Goal: Task Accomplishment & Management: Complete application form

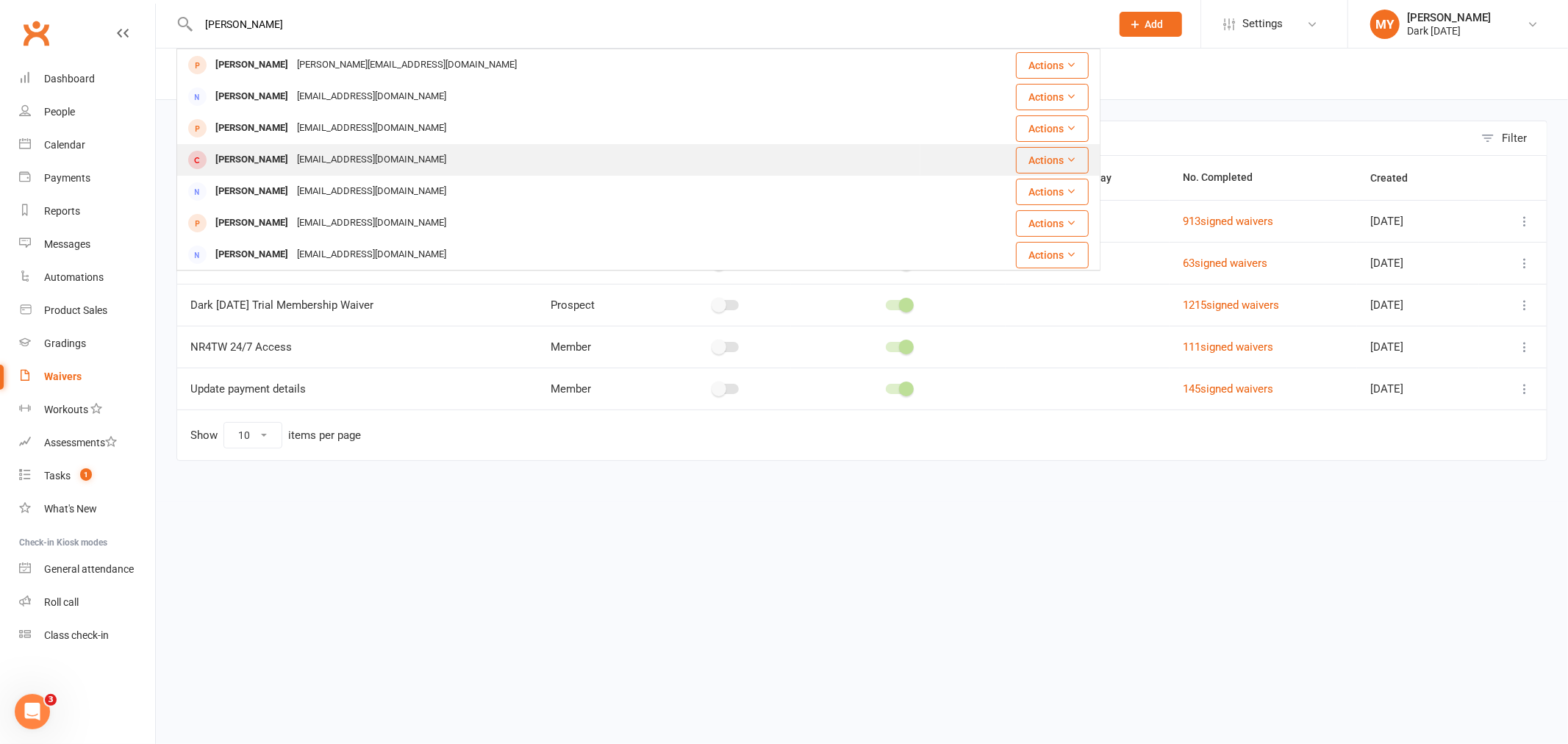
type input "[PERSON_NAME]"
click at [346, 158] on div "[EMAIL_ADDRESS][DOMAIN_NAME]" at bounding box center [371, 160] width 158 height 21
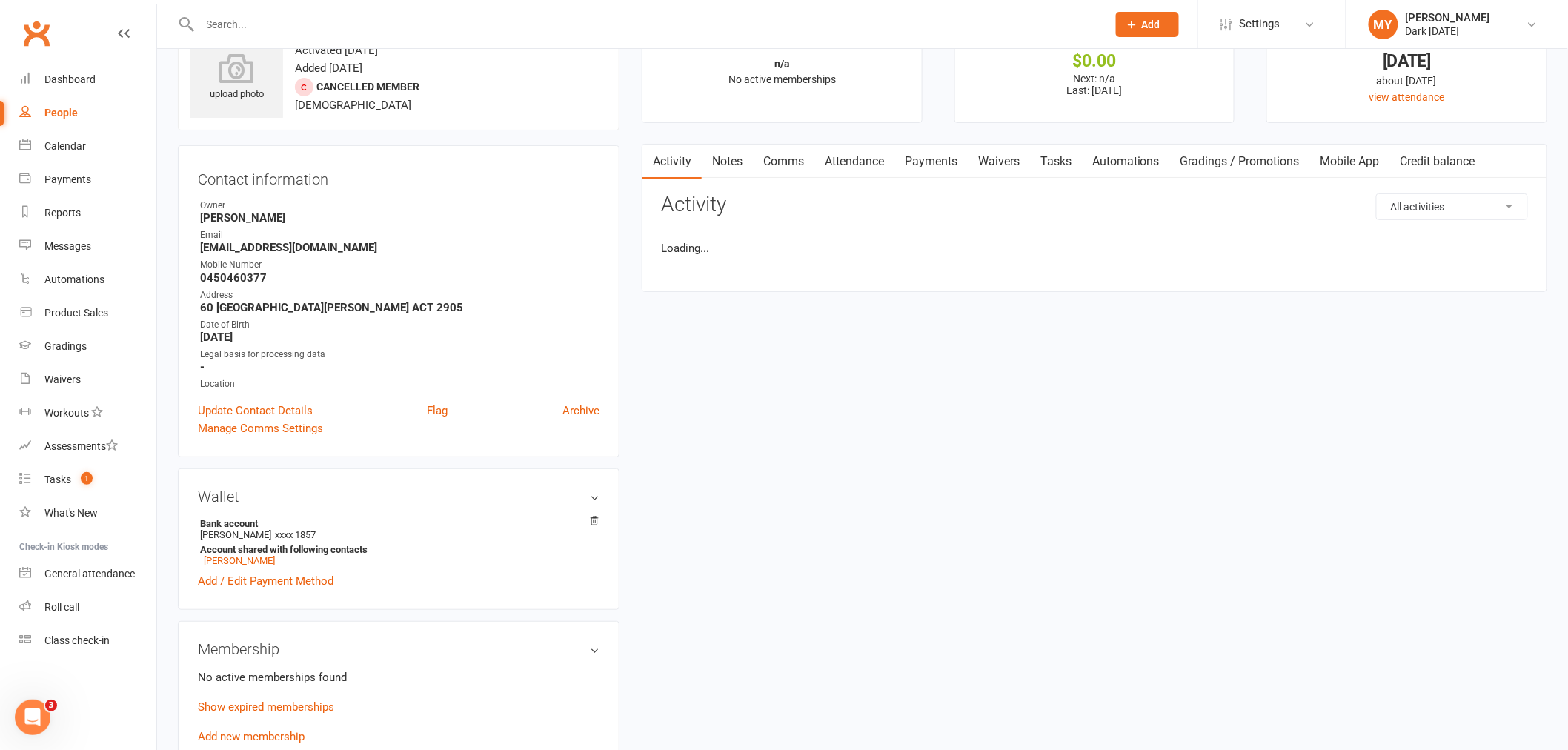
scroll to position [329, 0]
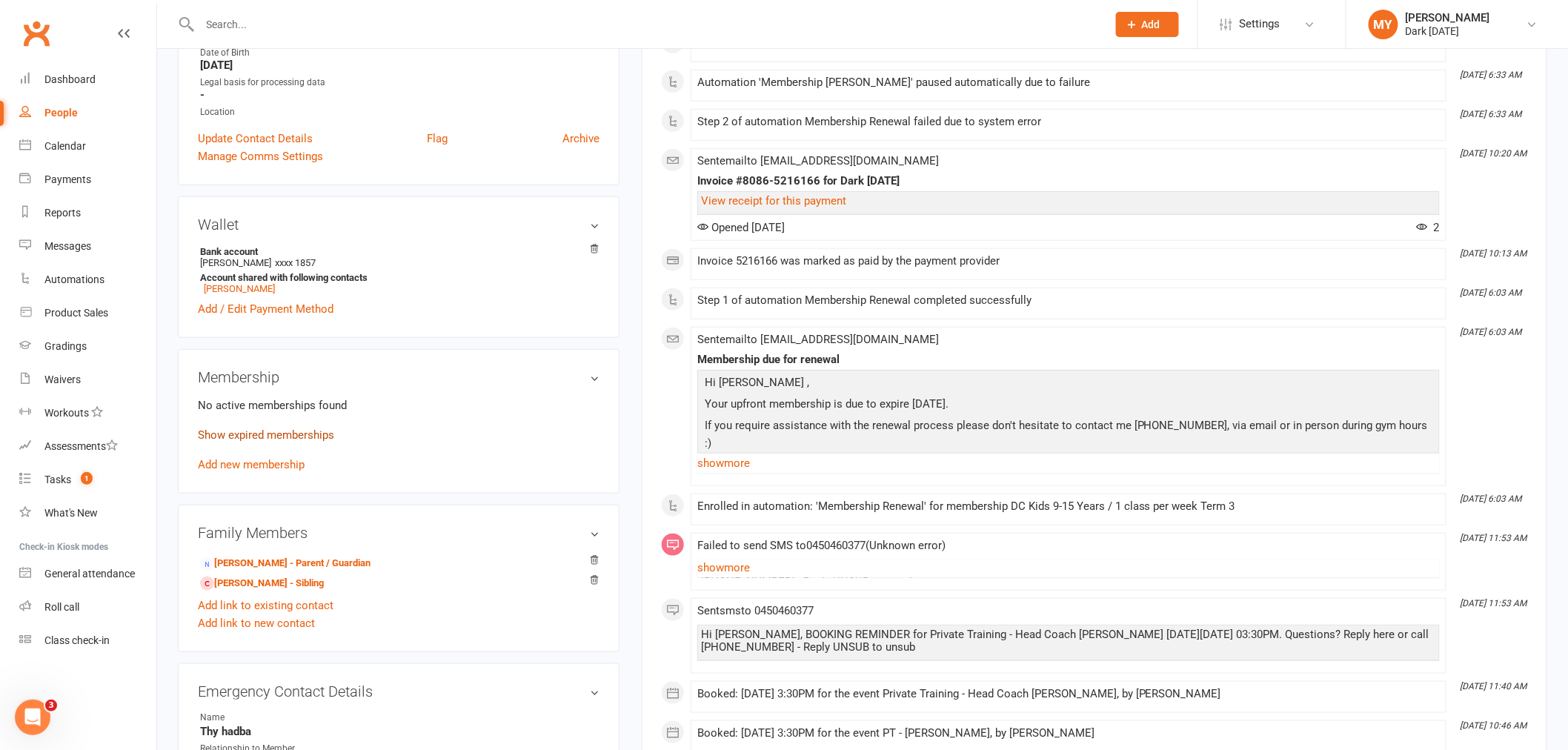
click at [273, 428] on link "Show expired memberships" at bounding box center [266, 434] width 136 height 13
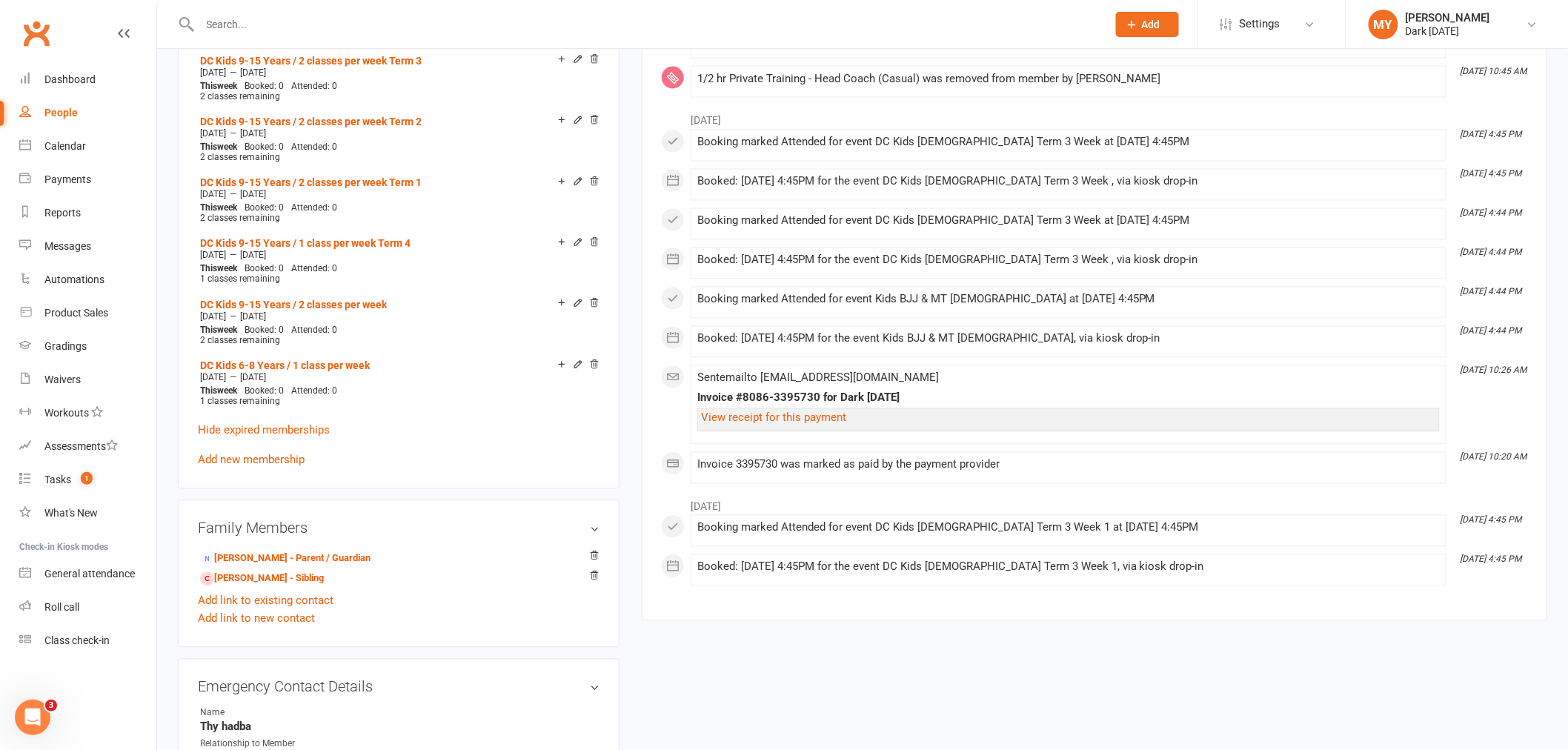
scroll to position [1070, 0]
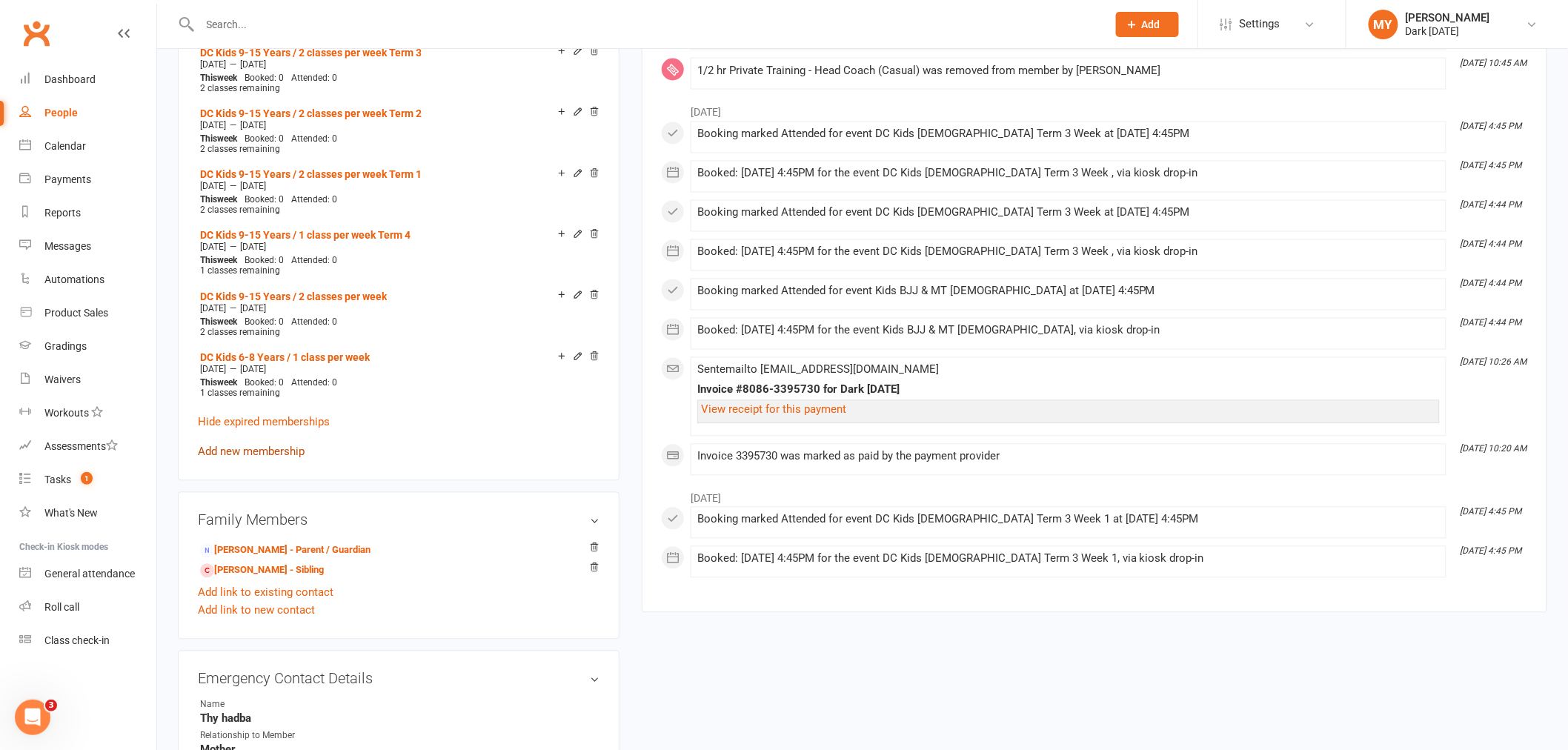
click at [246, 445] on link "Add new membership" at bounding box center [251, 451] width 107 height 13
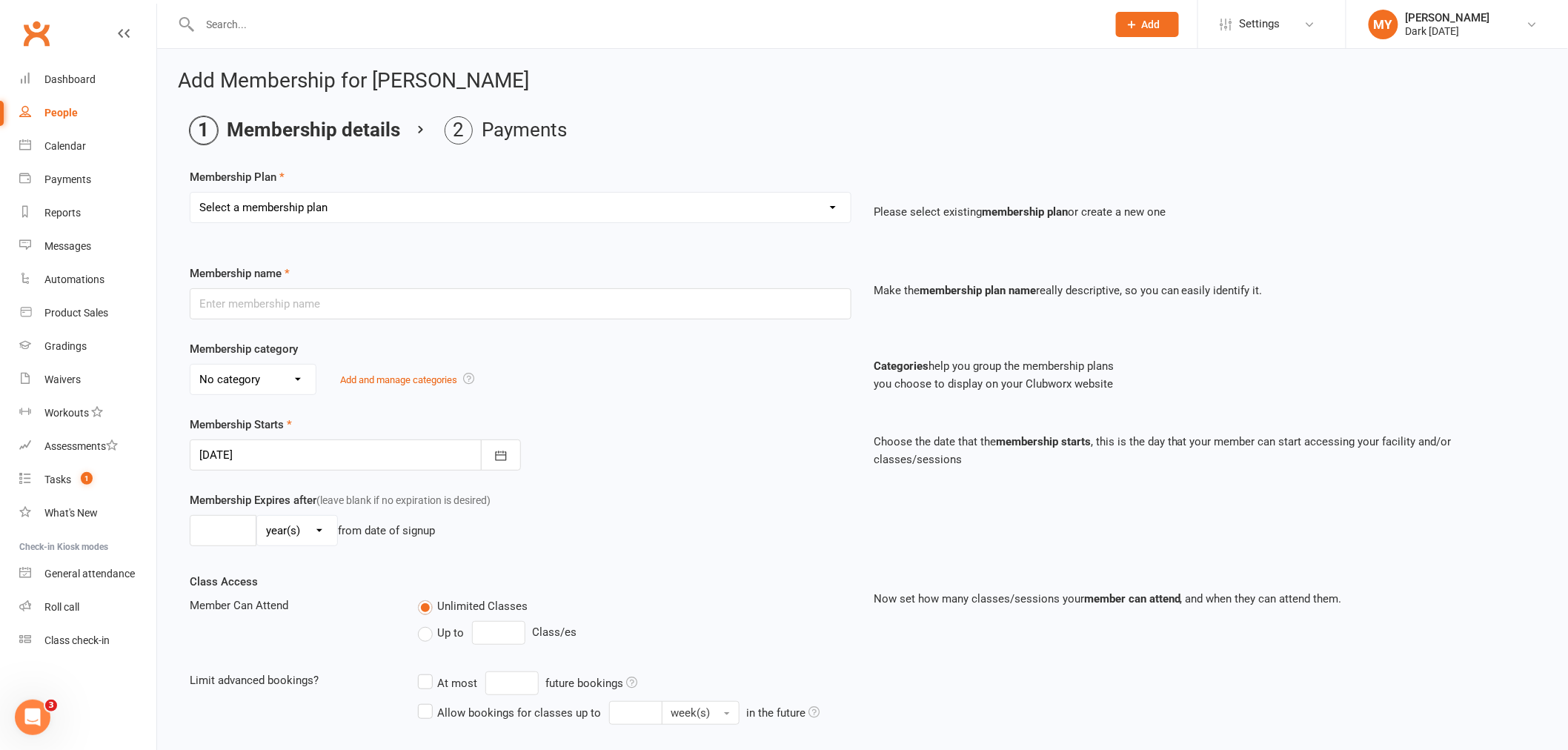
click at [293, 206] on select "Select a membership plan Create new Membership Plan Redzone Knife Defence Works…" at bounding box center [520, 207] width 660 height 29
select select "60"
click at [190, 193] on select "Select a membership plan Create new Membership Plan Redzone Knife Defence Works…" at bounding box center [520, 207] width 660 height 29
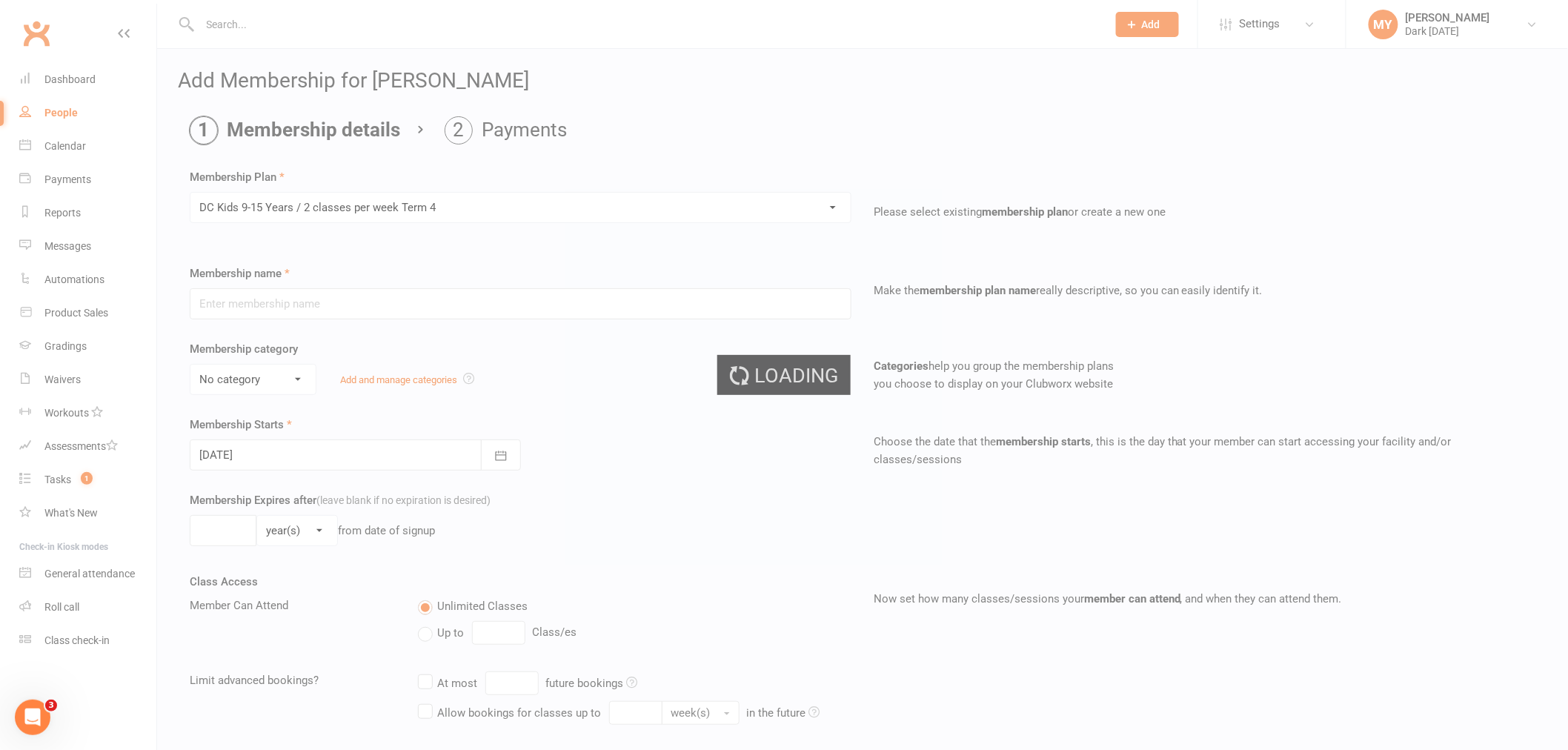
type input "DC Kids 9-15 Years / 2 classes per week Term 4"
select select "4"
type input "10"
select select "1"
type input "2"
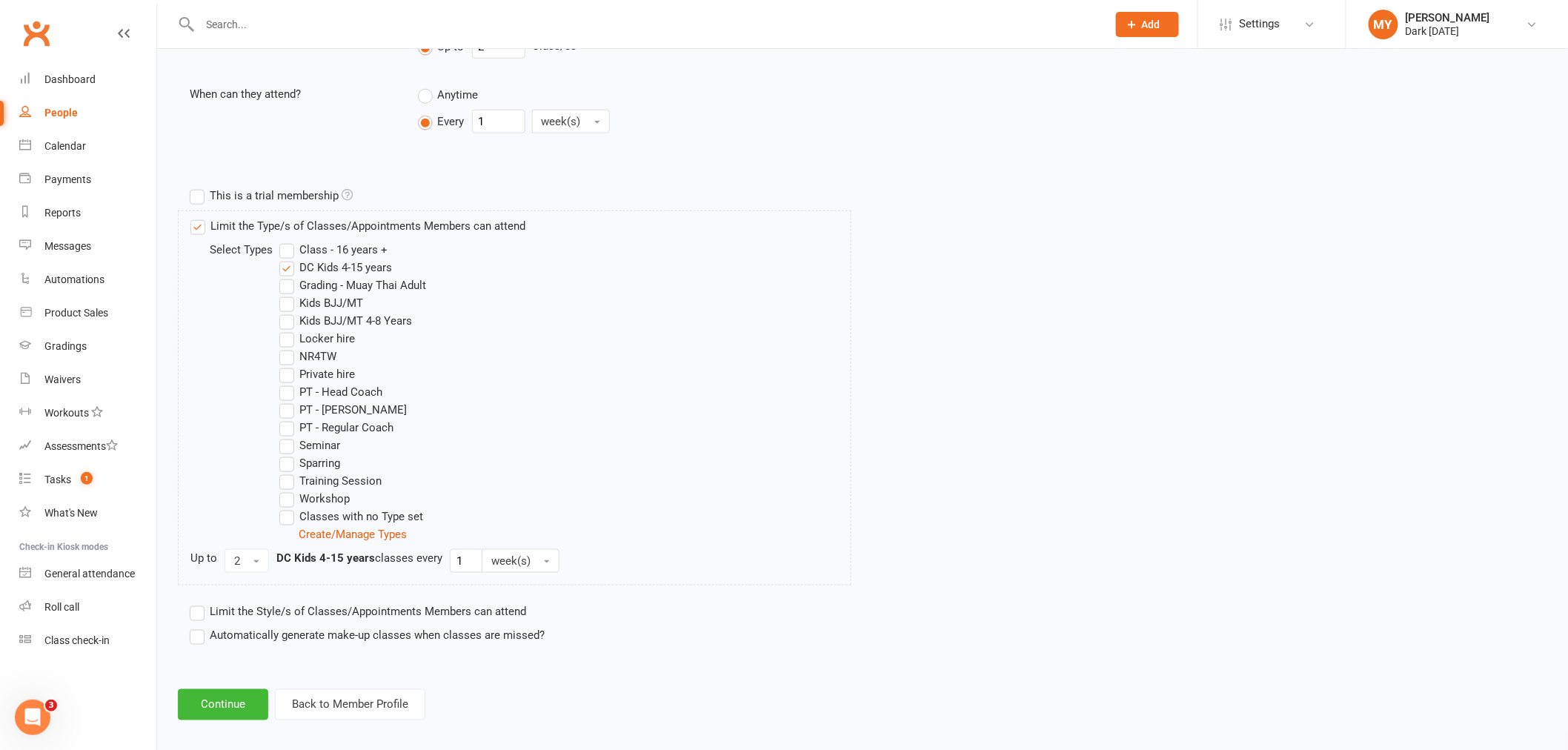
scroll to position [598, 0]
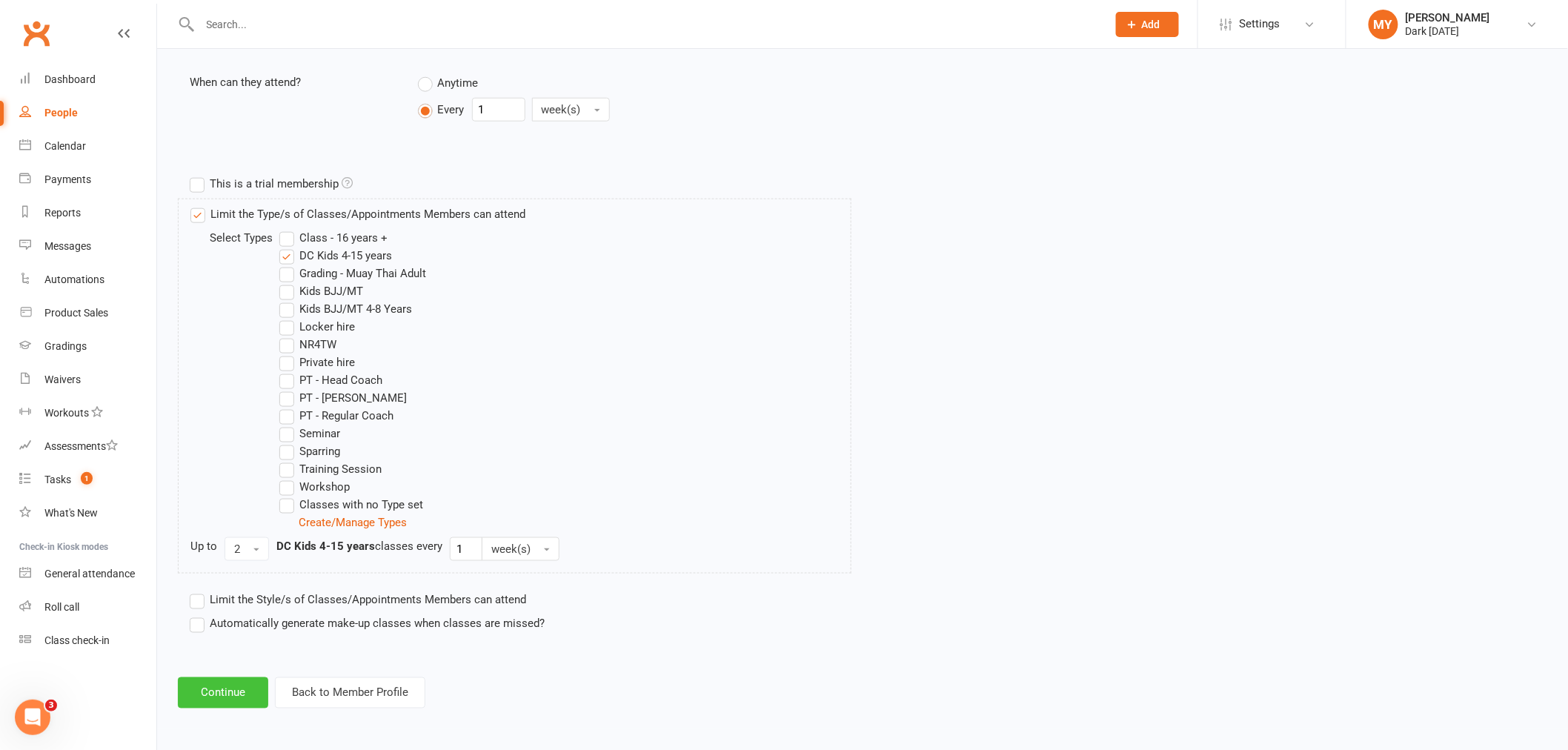
click at [232, 695] on button "Continue" at bounding box center [223, 692] width 90 height 31
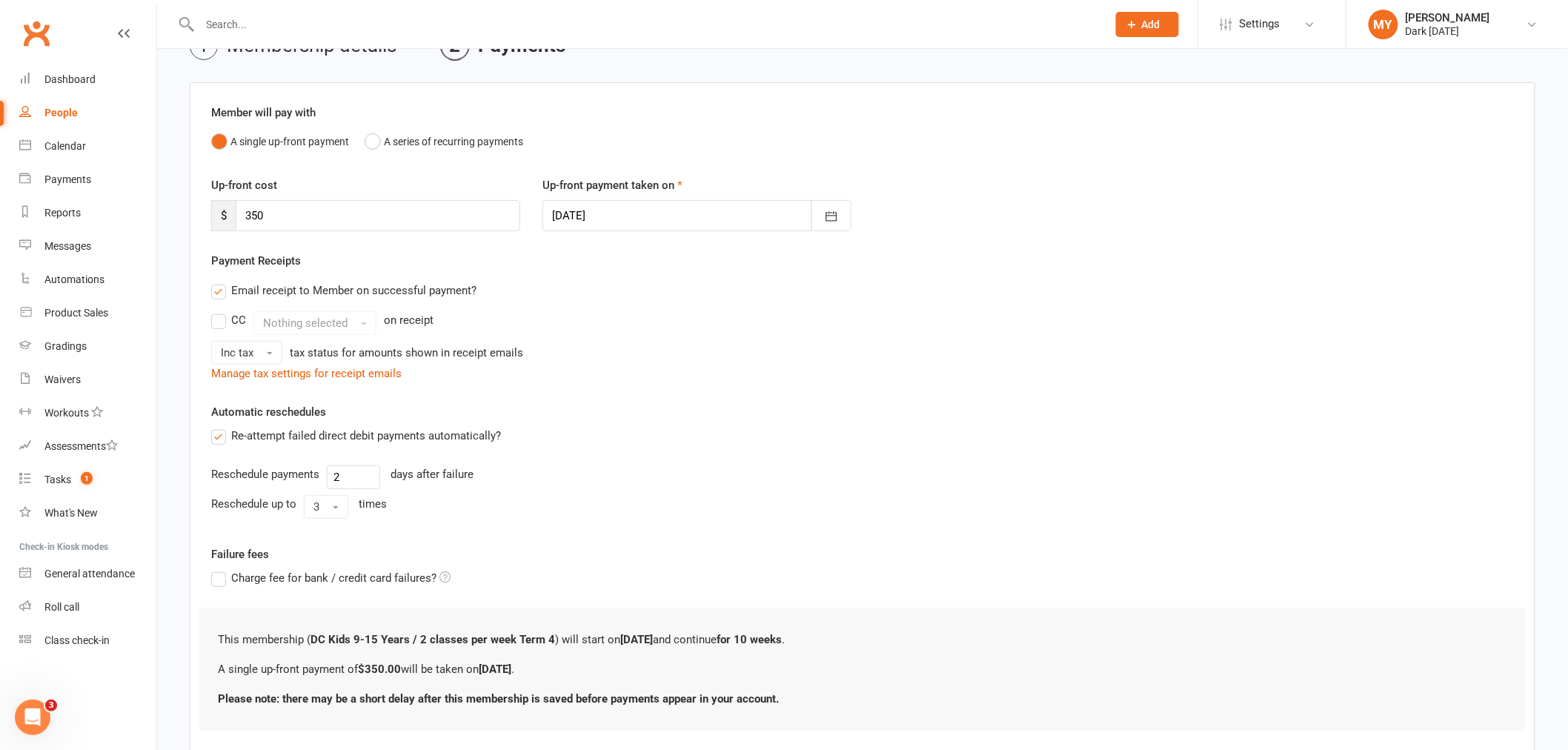
scroll to position [176, 0]
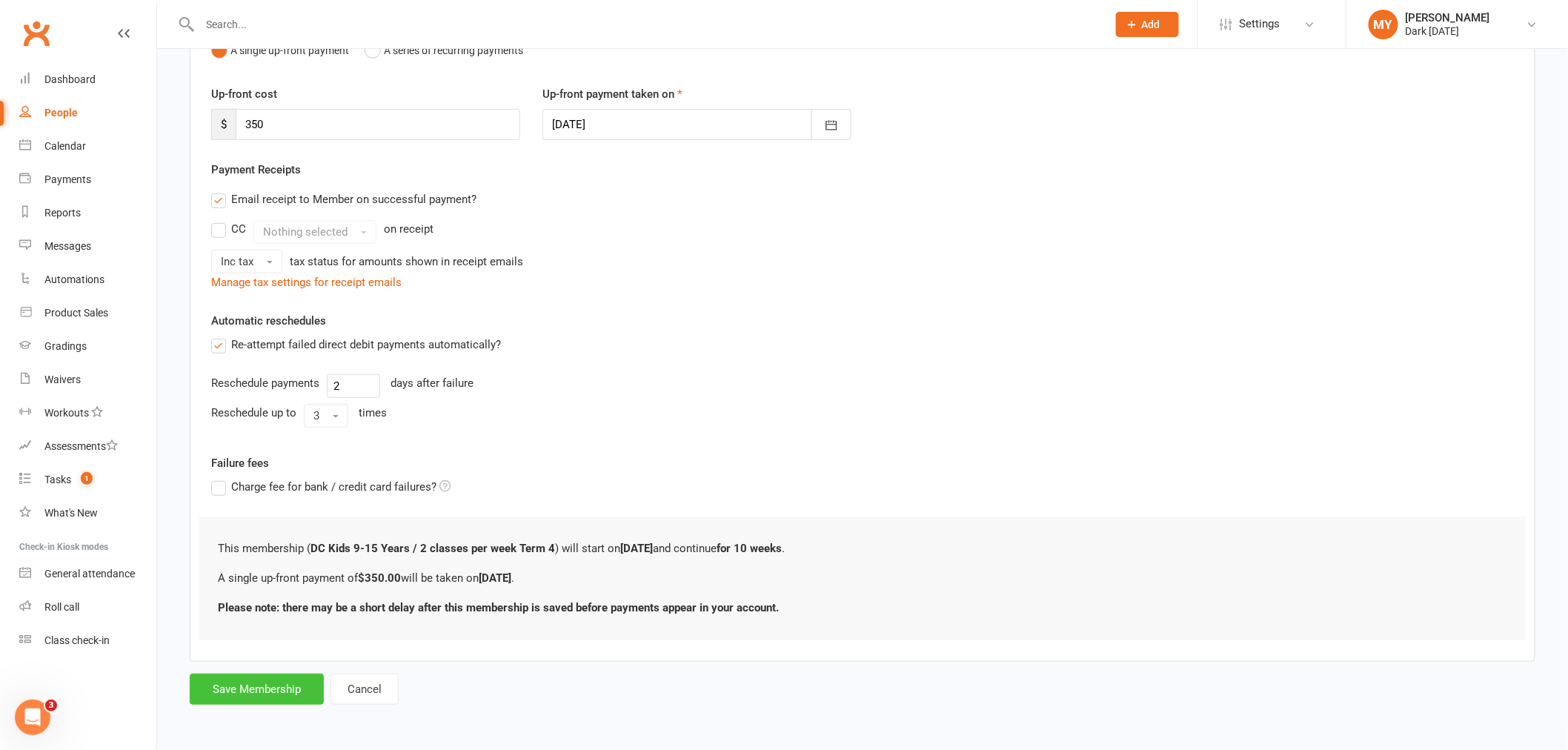
click at [279, 702] on button "Save Membership" at bounding box center [256, 689] width 134 height 31
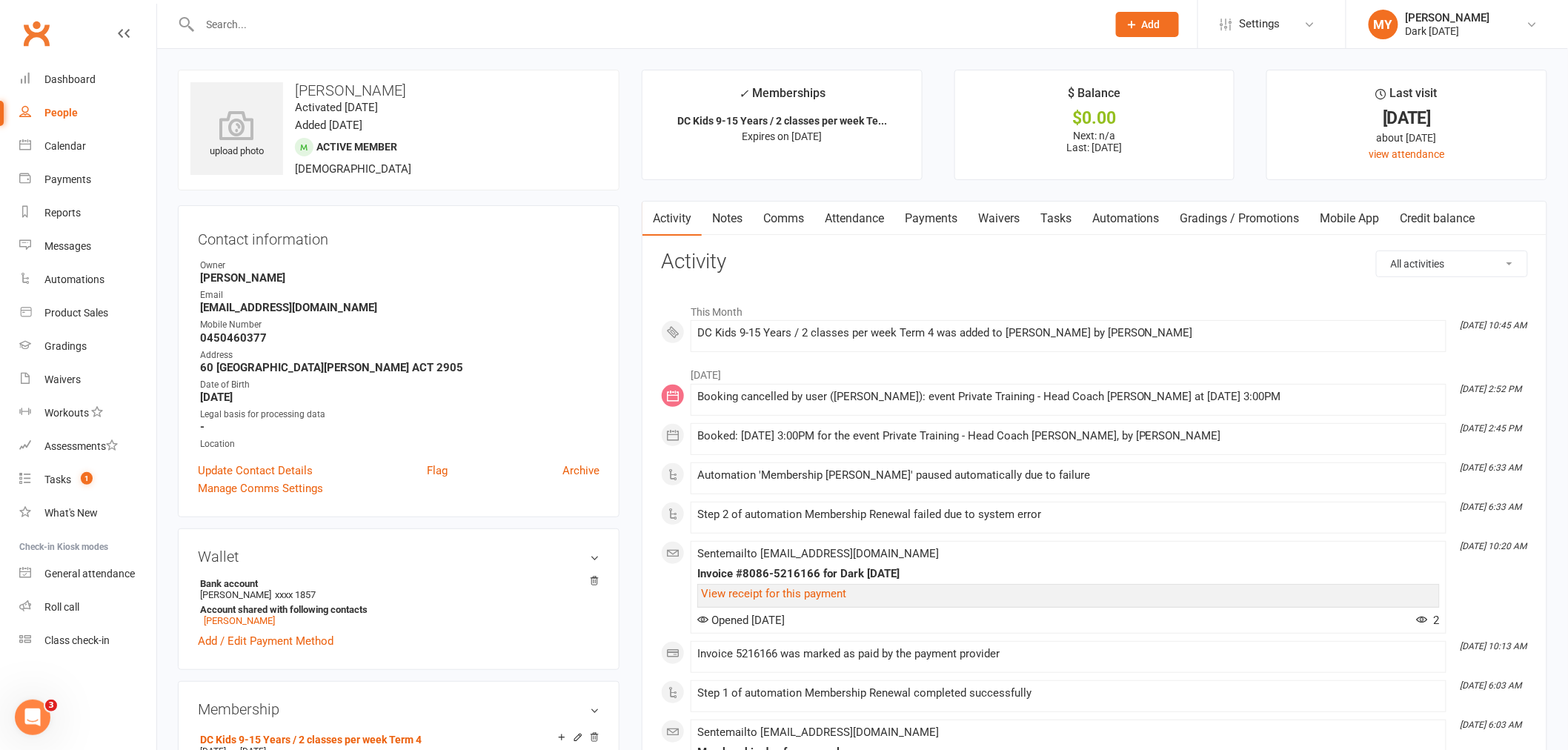
click at [280, 26] on input "text" at bounding box center [646, 24] width 901 height 21
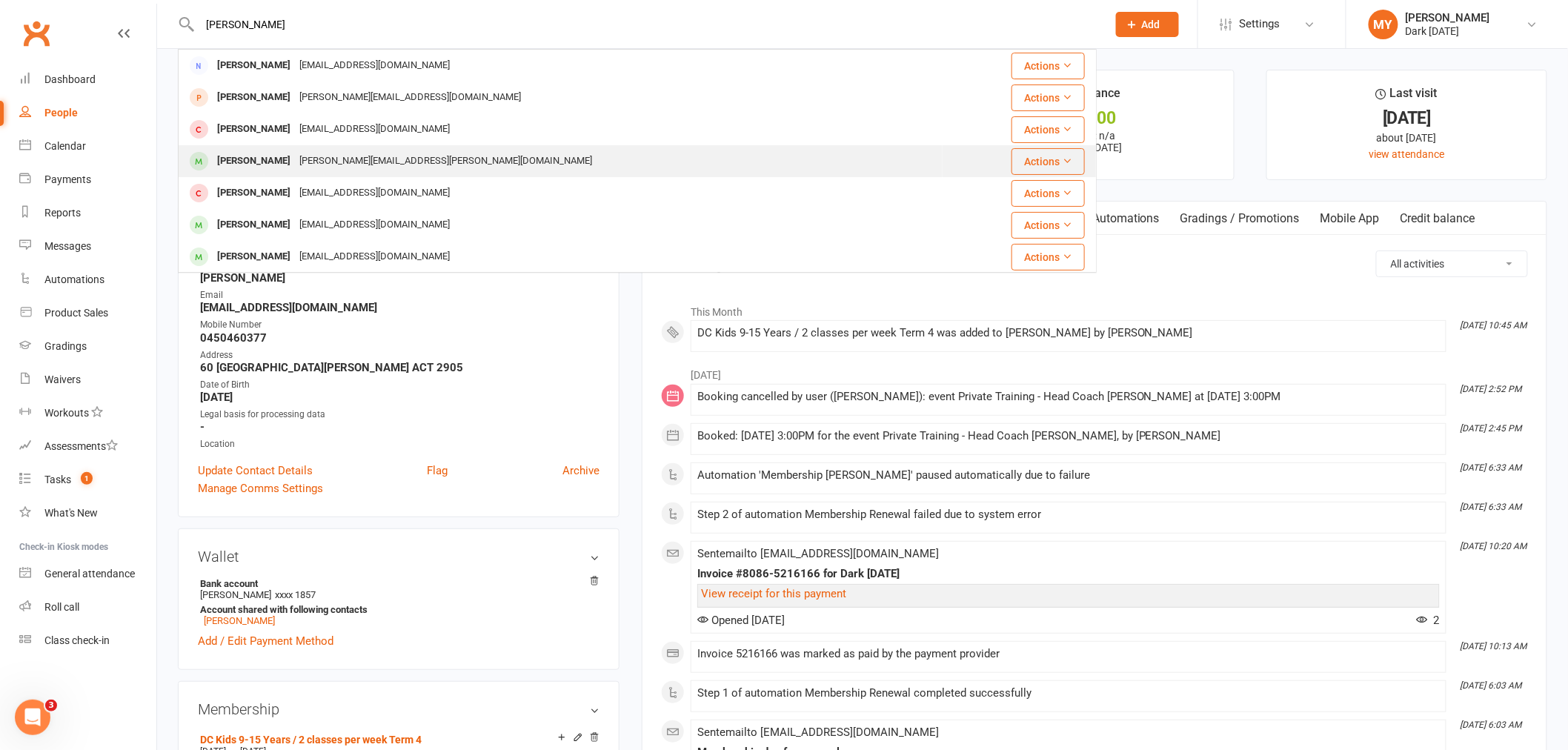
type input "[PERSON_NAME]"
click at [295, 154] on div "[PERSON_NAME][EMAIL_ADDRESS][PERSON_NAME][DOMAIN_NAME]" at bounding box center [446, 161] width 302 height 22
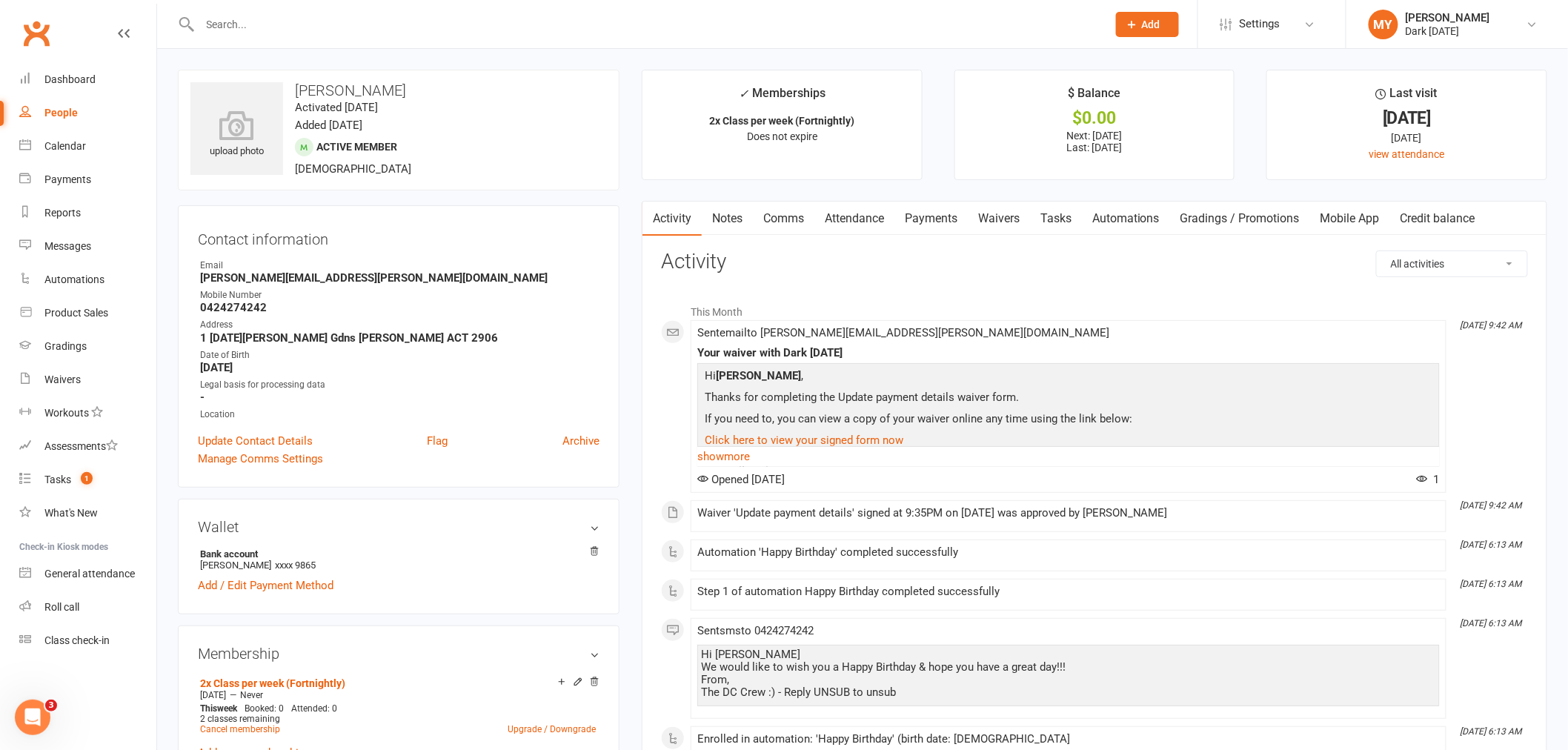
click at [920, 219] on link "Payments" at bounding box center [930, 219] width 73 height 34
